Goal: Information Seeking & Learning: Learn about a topic

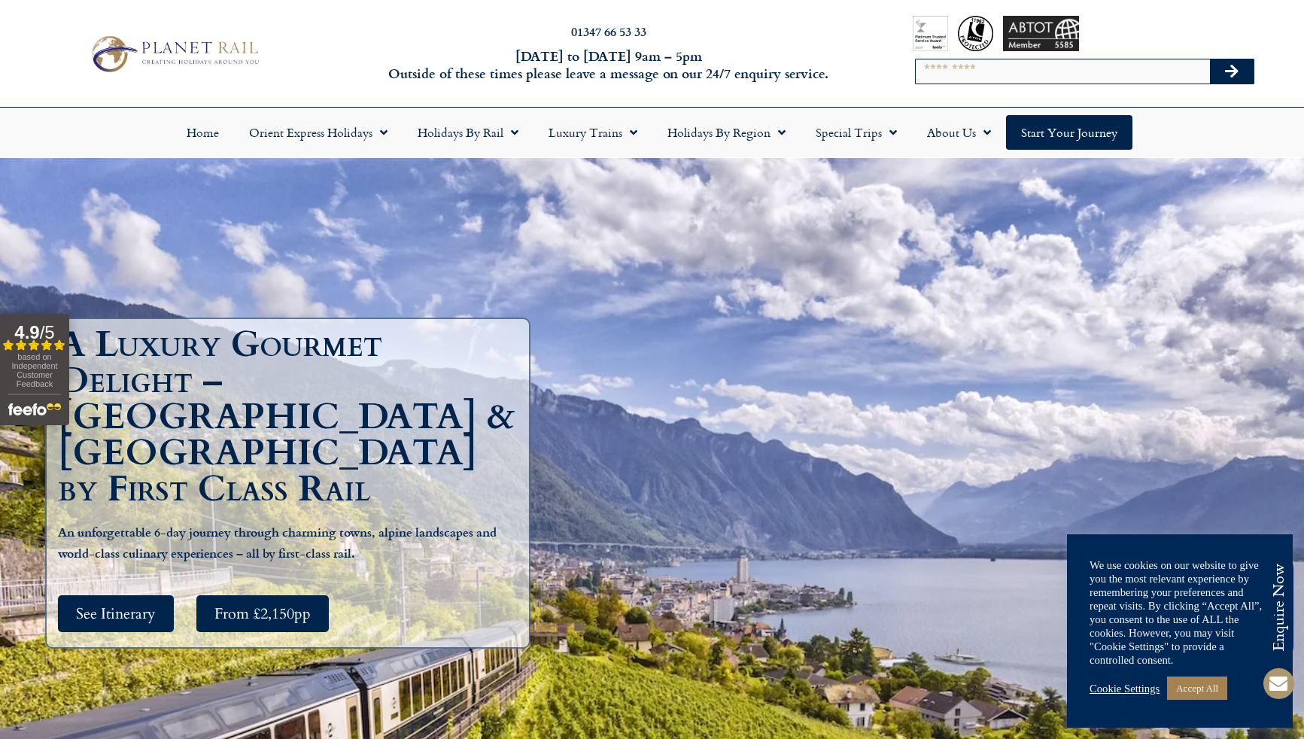
scroll to position [11, 1]
click at [110, 604] on span "See Itinerary" at bounding box center [116, 613] width 80 height 19
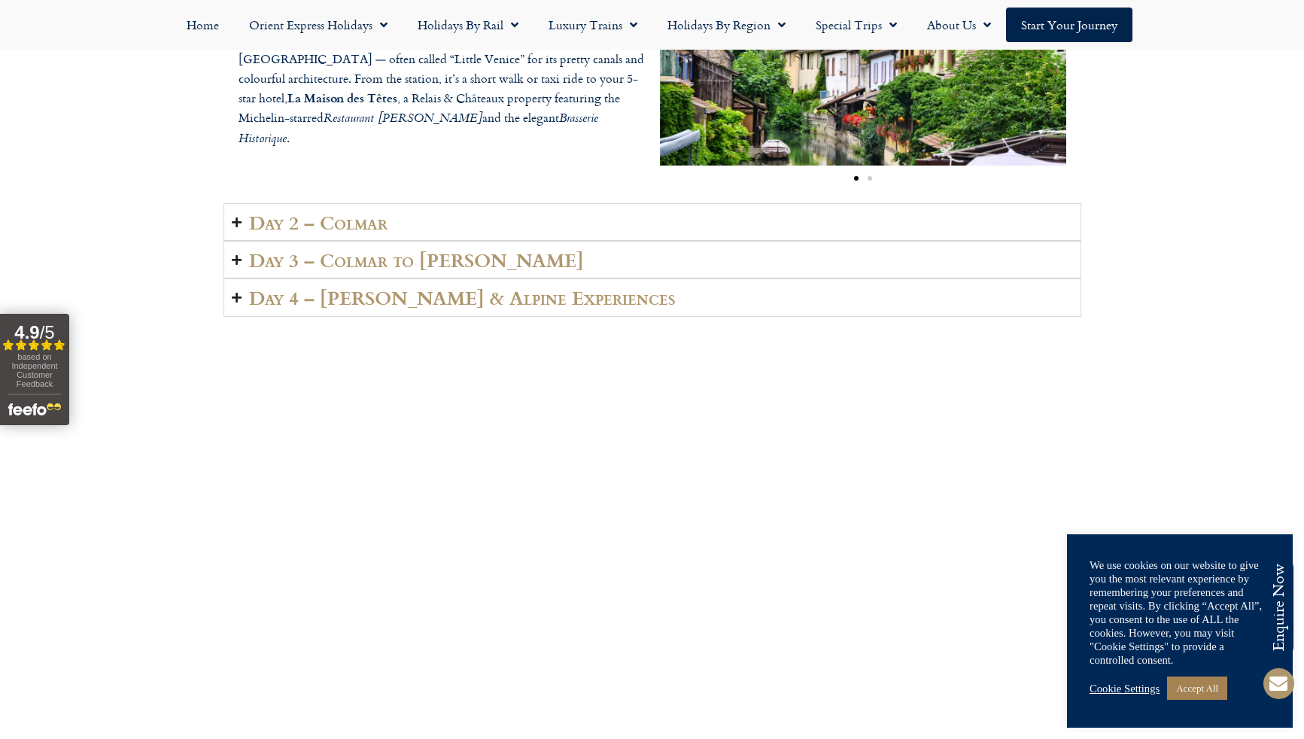
scroll to position [2474, 0]
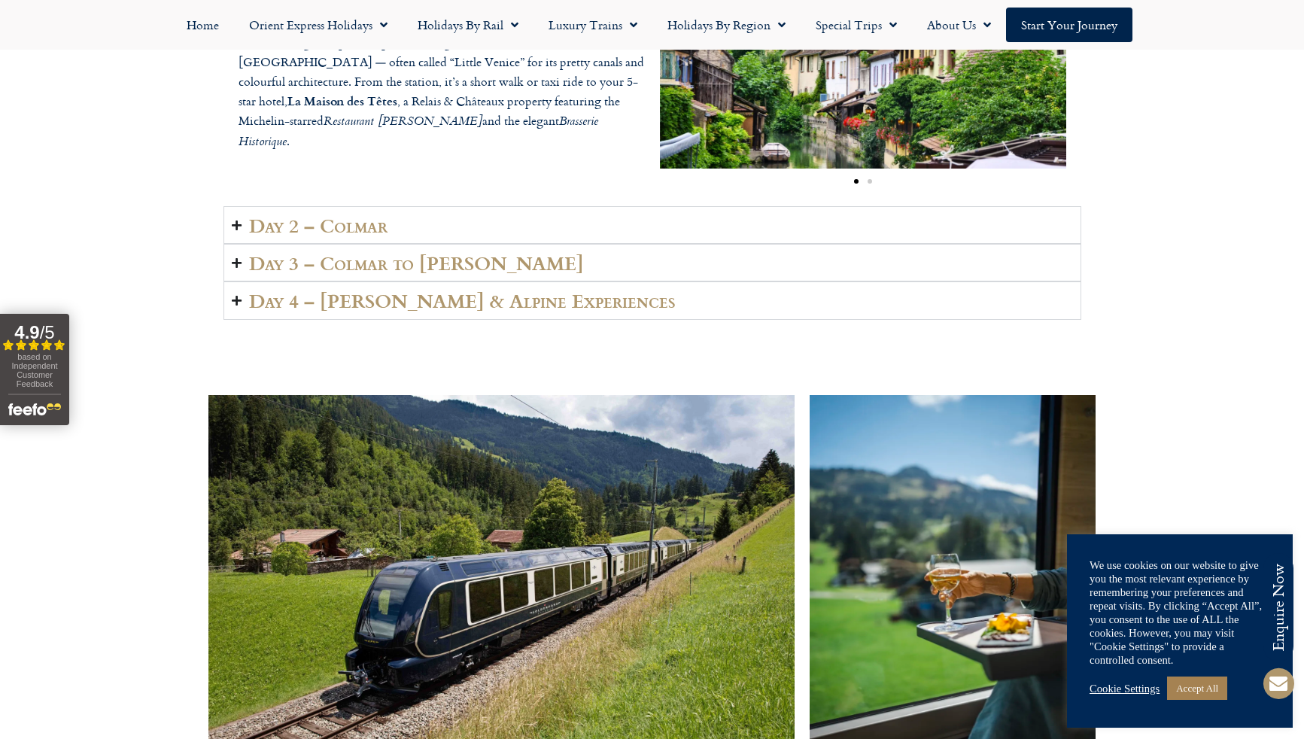
click at [240, 220] on icon "Accordion. Open links with Enter or Space, close with Escape, and navigate with…" at bounding box center [237, 225] width 10 height 11
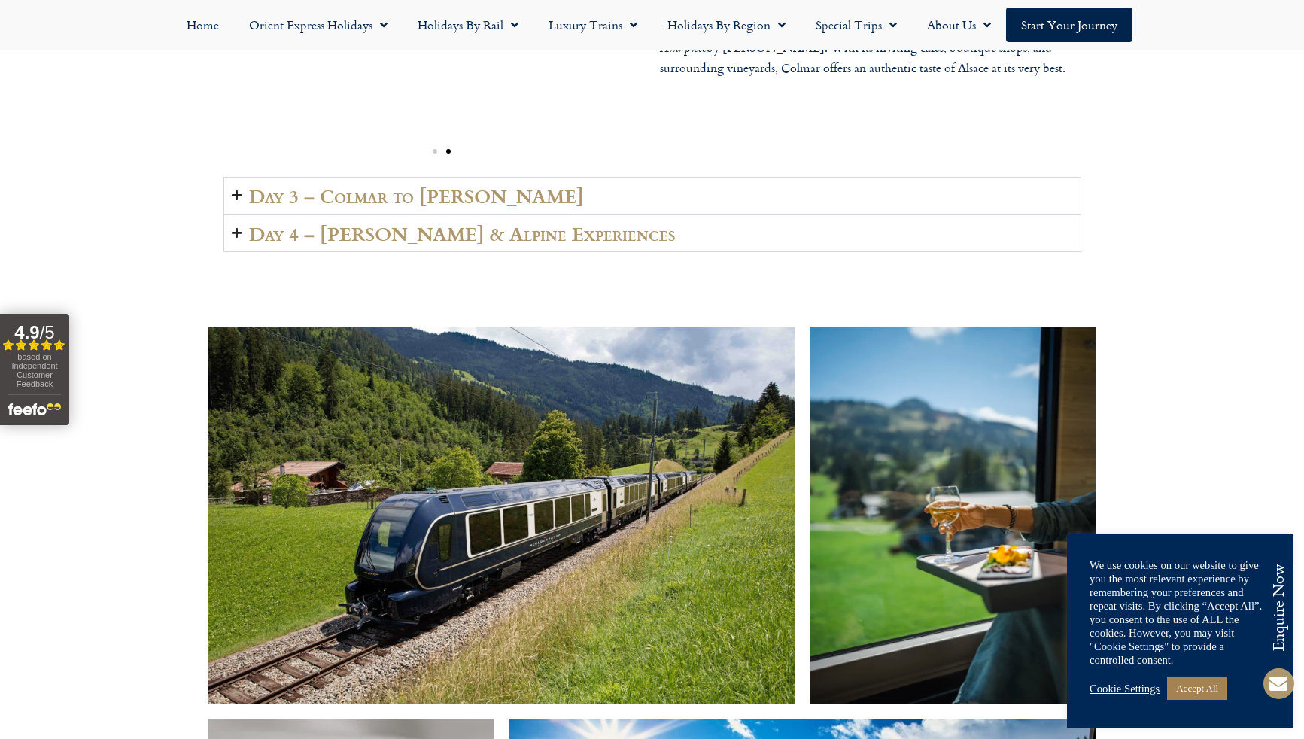
scroll to position [2595, 0]
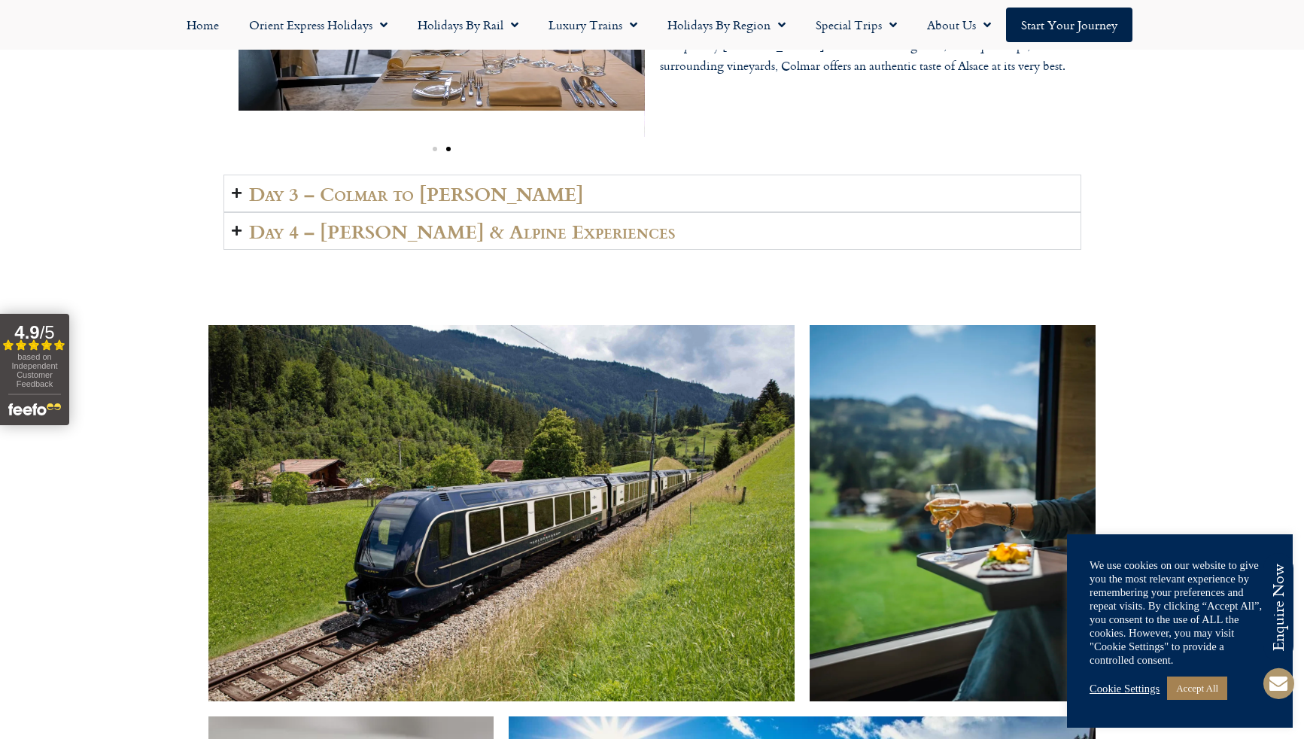
click at [235, 187] on icon "Accordion. Open links with Enter or Space, close with Escape, and navigate with…" at bounding box center [237, 192] width 10 height 11
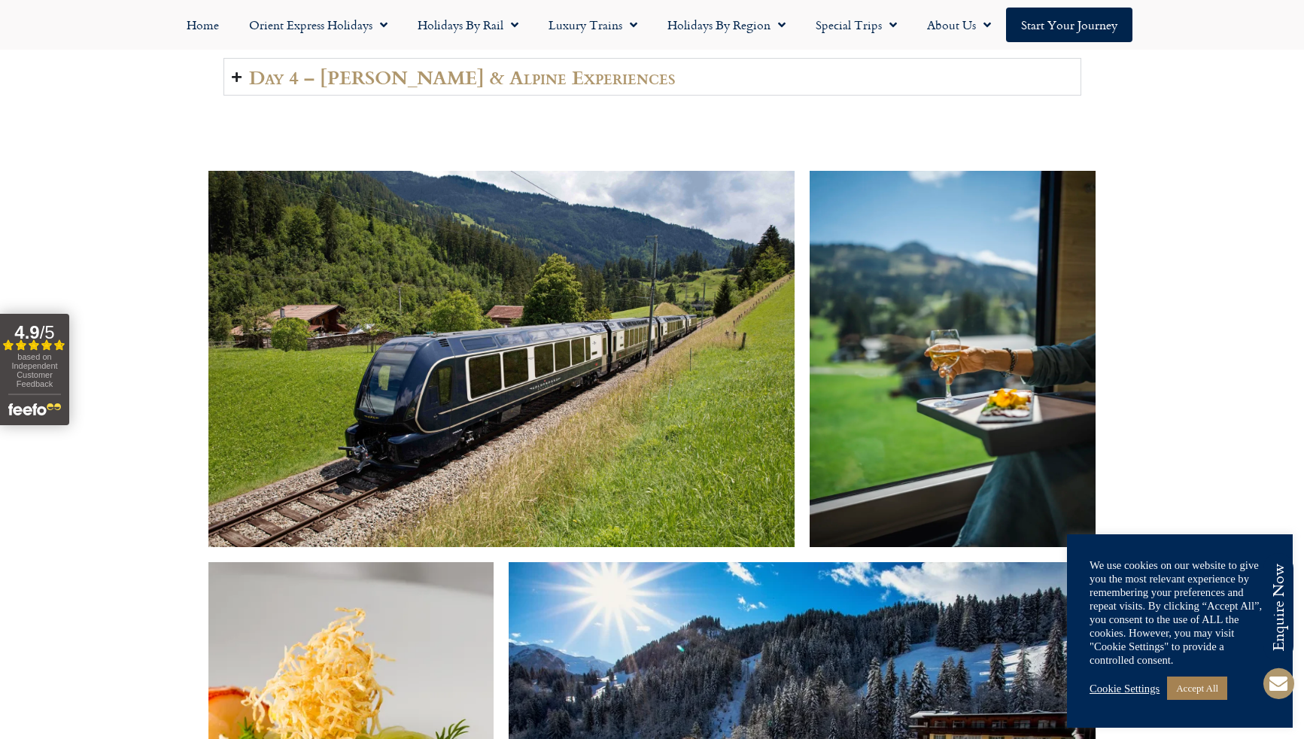
scroll to position [2738, 0]
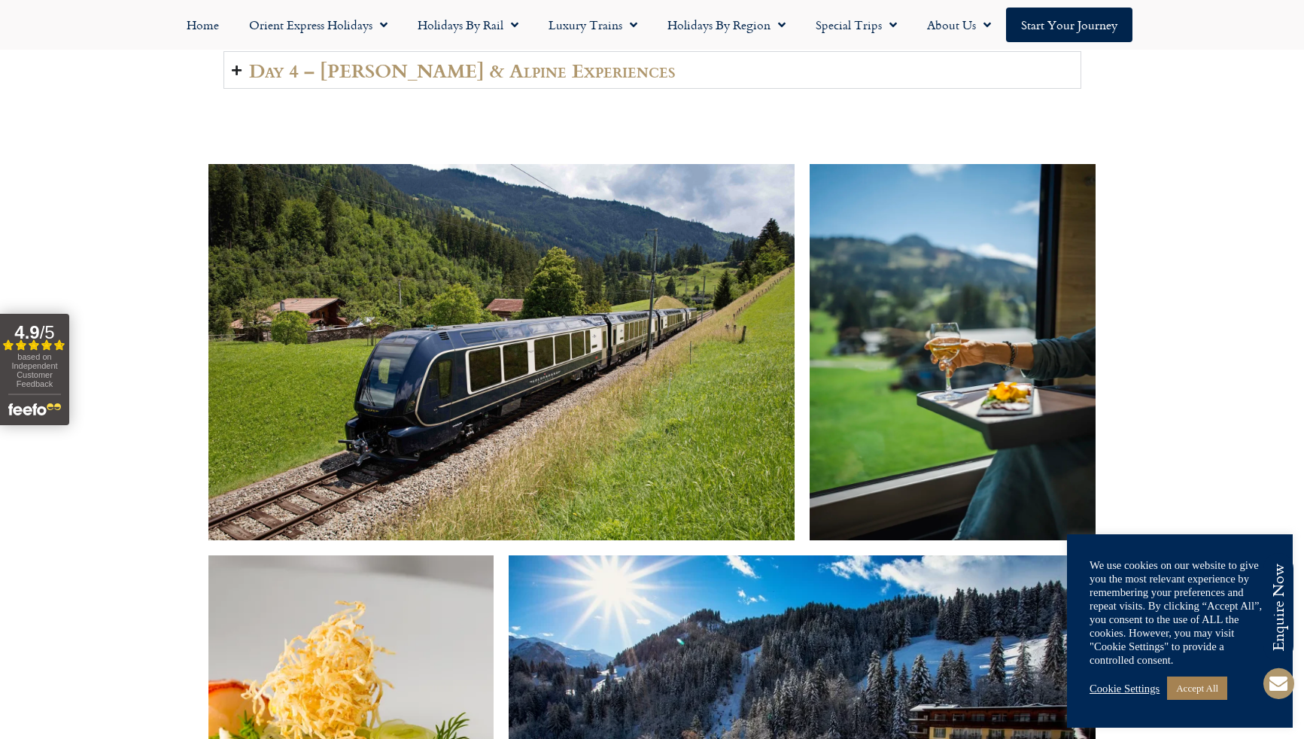
click at [1121, 690] on link "Cookie Settings" at bounding box center [1125, 689] width 70 height 14
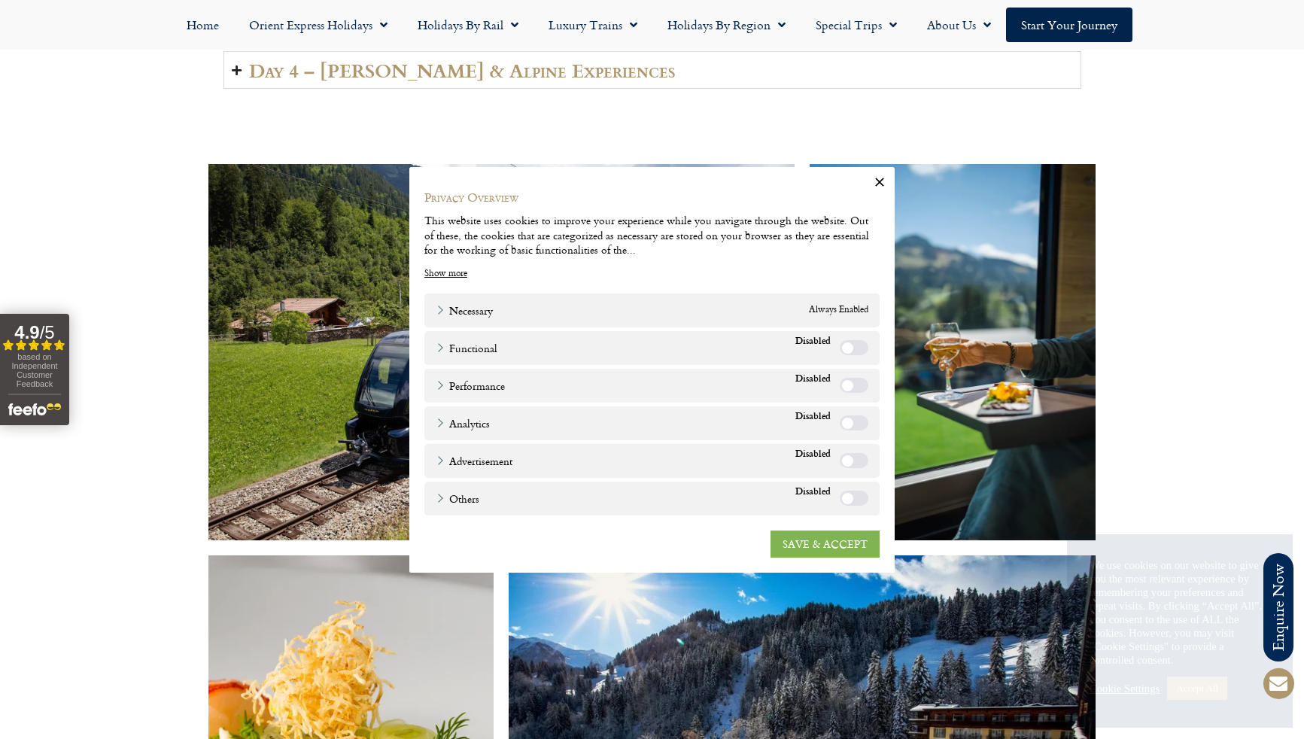
click at [813, 543] on link "SAVE & ACCEPT" at bounding box center [825, 543] width 109 height 27
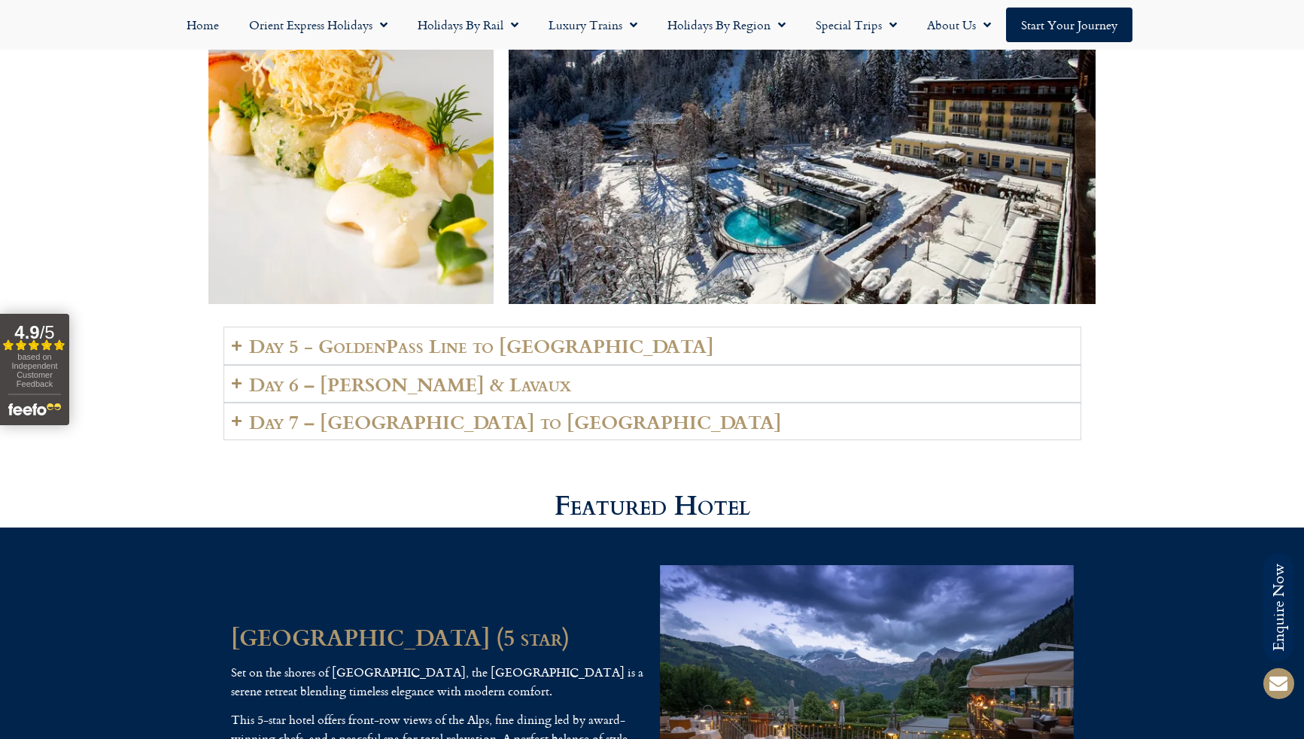
scroll to position [3368, 0]
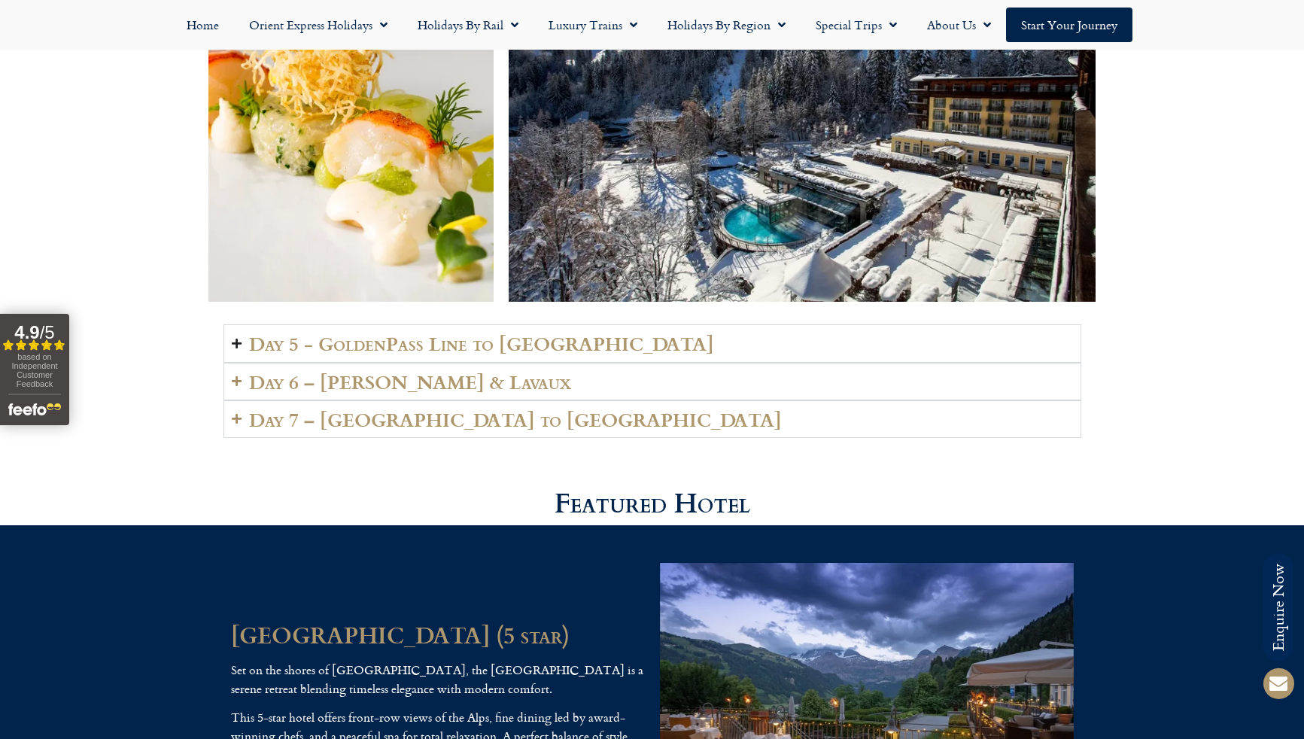
click at [237, 338] on icon "Accordion. Open links with Enter or Space, close with Escape, and navigate with…" at bounding box center [237, 343] width 10 height 11
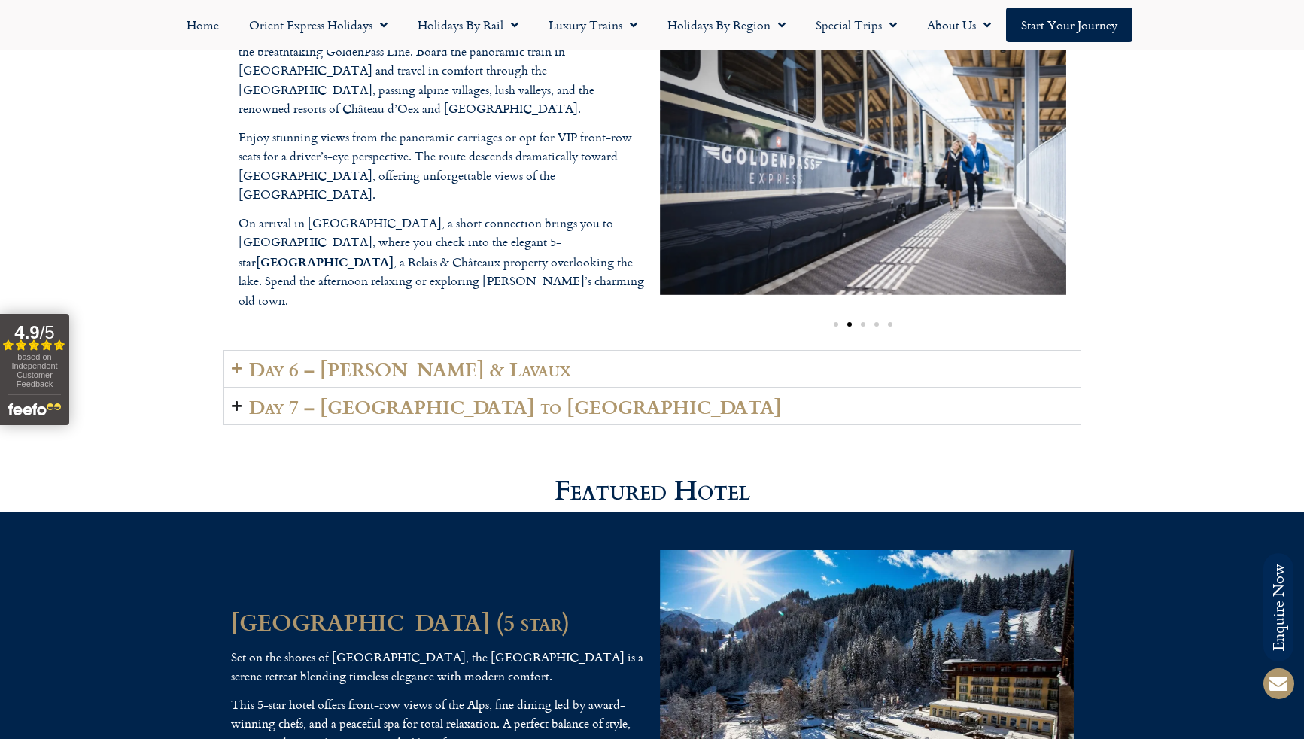
scroll to position [3739, 0]
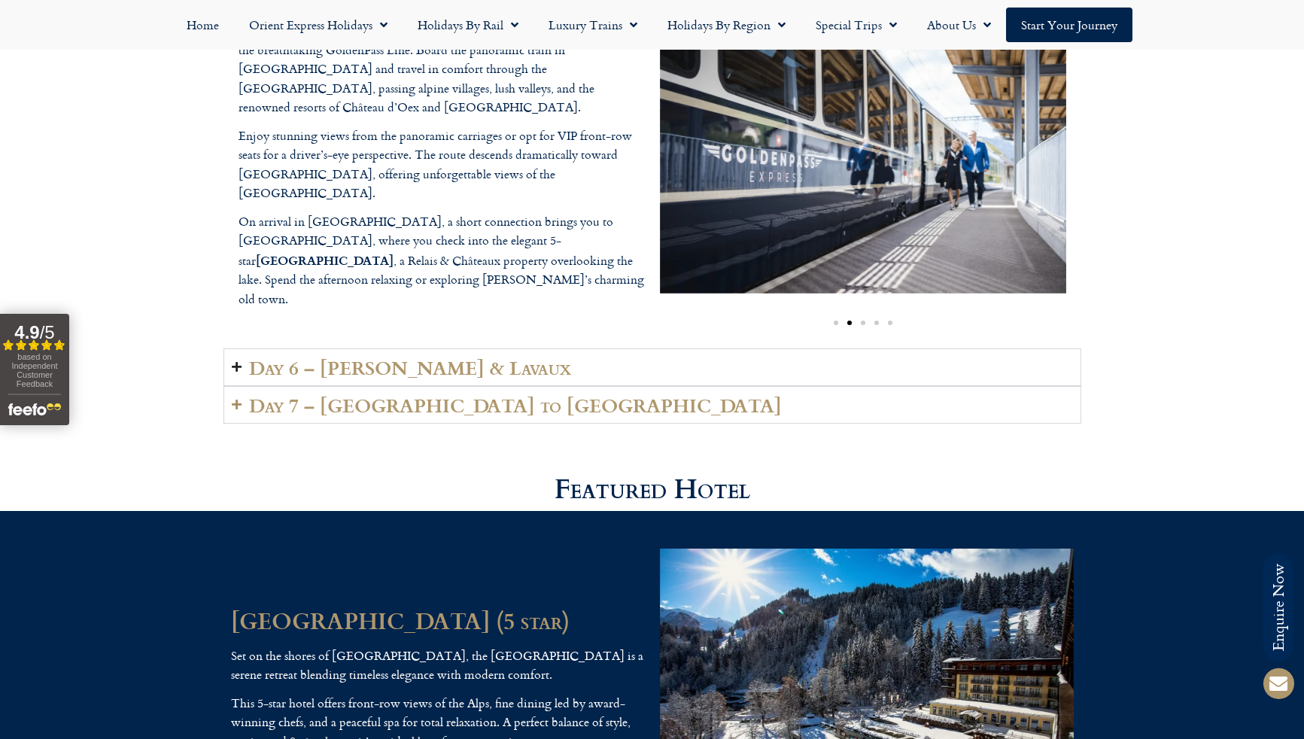
click at [233, 361] on icon "Accordion. Open links with Enter or Space, close with Escape, and navigate with…" at bounding box center [237, 366] width 10 height 11
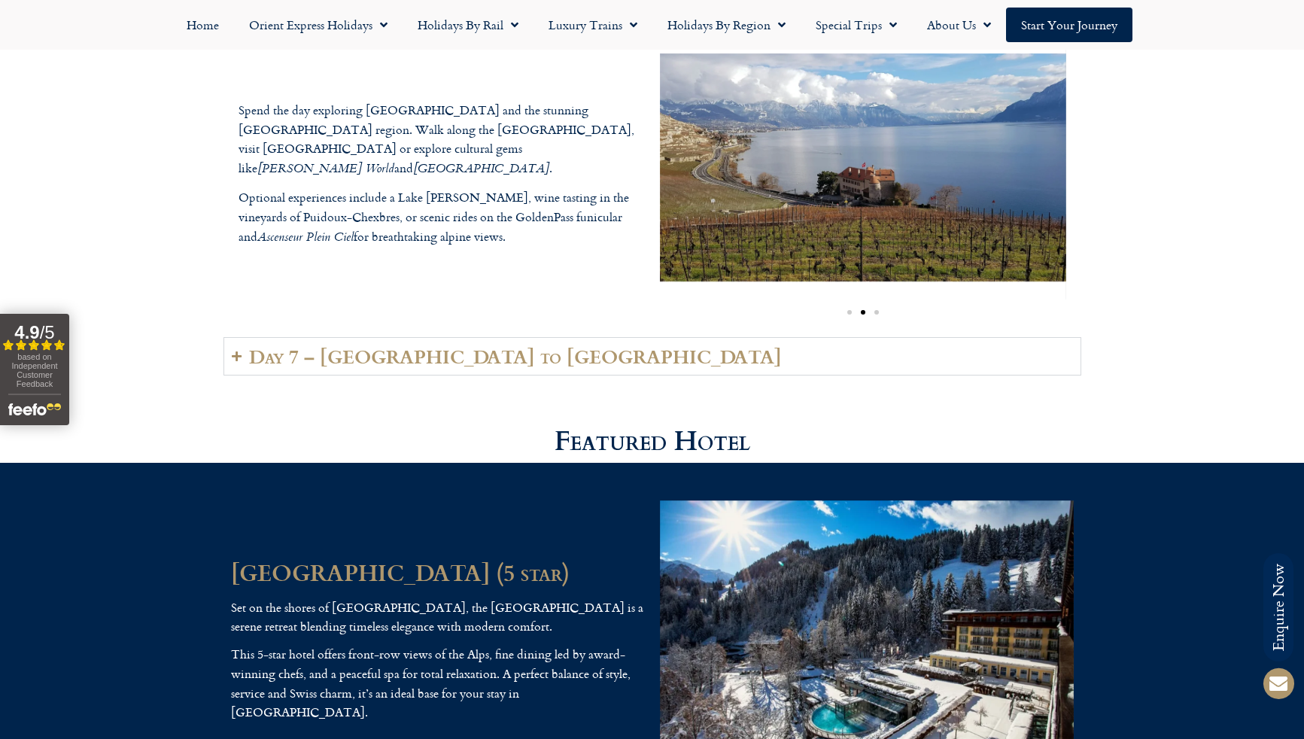
scroll to position [3749, 0]
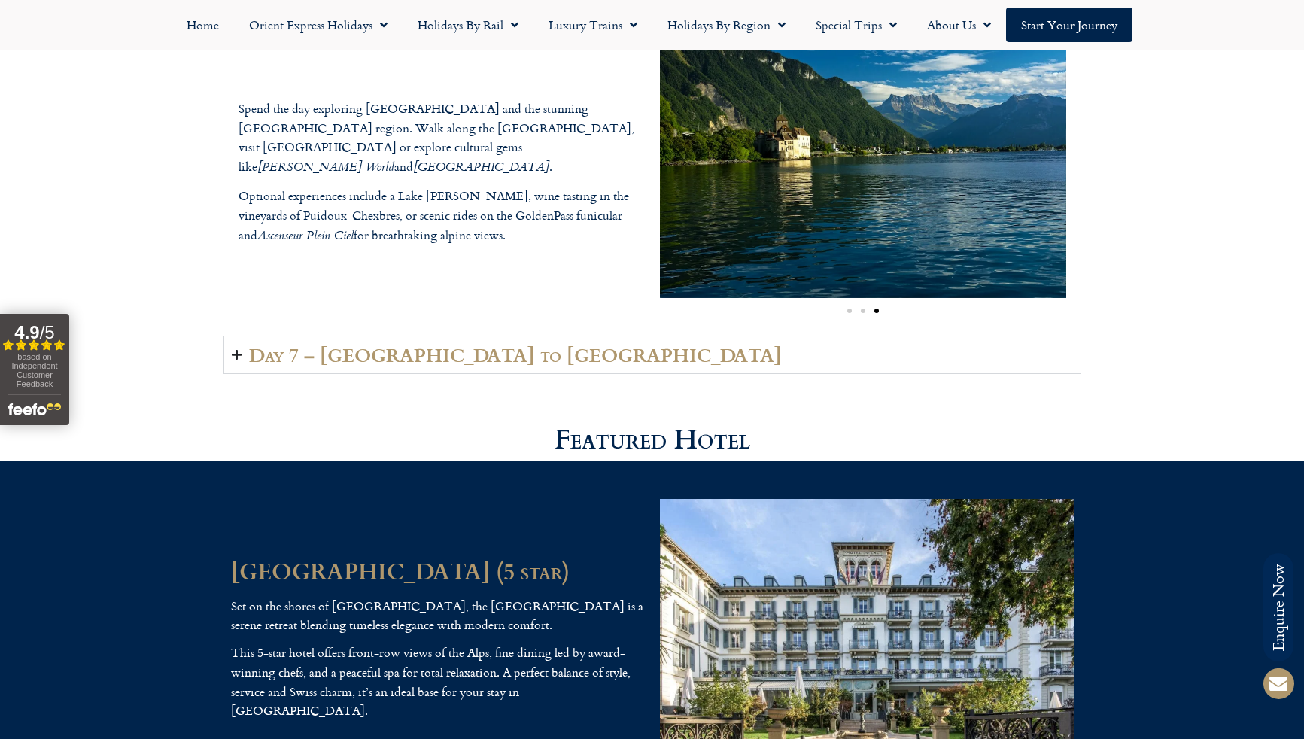
click at [237, 351] on icon "Accordion. Open links with Enter or Space, close with Escape, and navigate with…" at bounding box center [237, 354] width 10 height 11
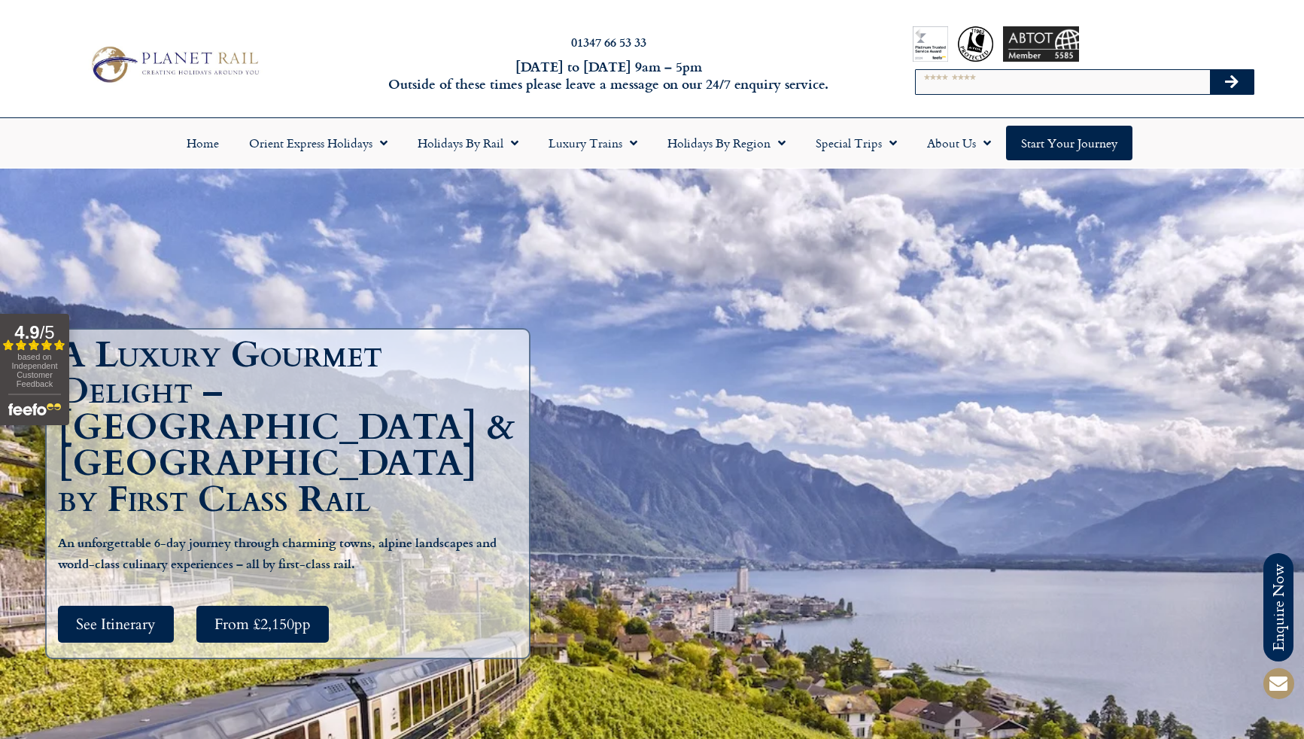
scroll to position [0, 0]
